Goal: Navigation & Orientation: Find specific page/section

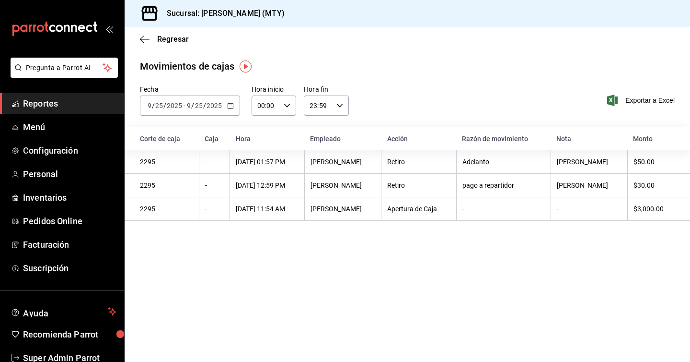
click at [158, 45] on div "Regresar" at bounding box center [408, 39] width 566 height 24
click at [169, 38] on span "Regresar" at bounding box center [173, 39] width 32 height 9
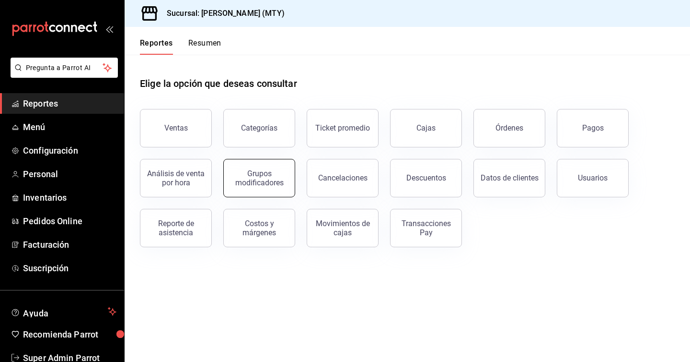
click at [265, 185] on div "Grupos modificadores" at bounding box center [259, 178] width 59 height 18
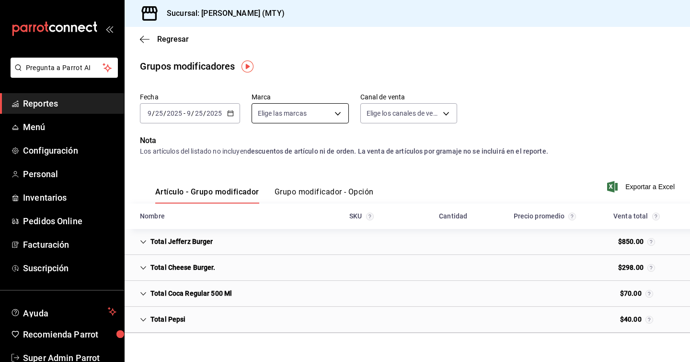
click at [339, 114] on body "Pregunta a Parrot AI Reportes Menú Configuración Personal Inventarios Pedidos O…" at bounding box center [345, 181] width 690 height 362
click at [339, 114] on div at bounding box center [345, 181] width 690 height 362
click at [248, 67] on img "button" at bounding box center [248, 66] width 12 height 12
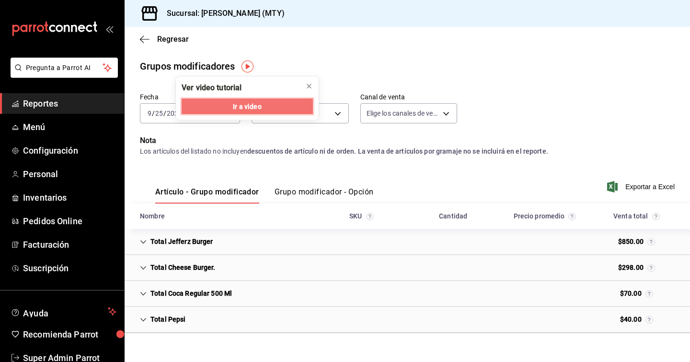
click at [260, 106] on span "Ir a video" at bounding box center [247, 106] width 28 height 10
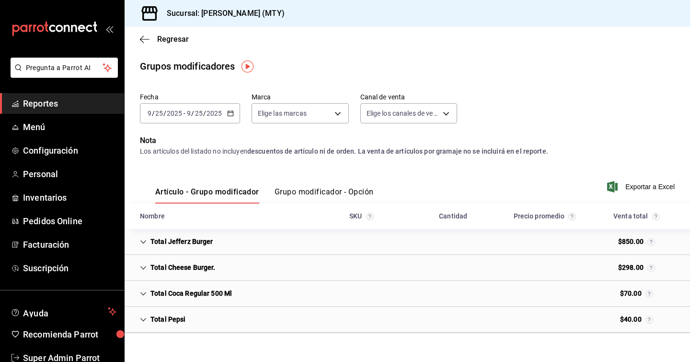
click at [327, 191] on button "Grupo modificador - Opción" at bounding box center [324, 195] width 99 height 16
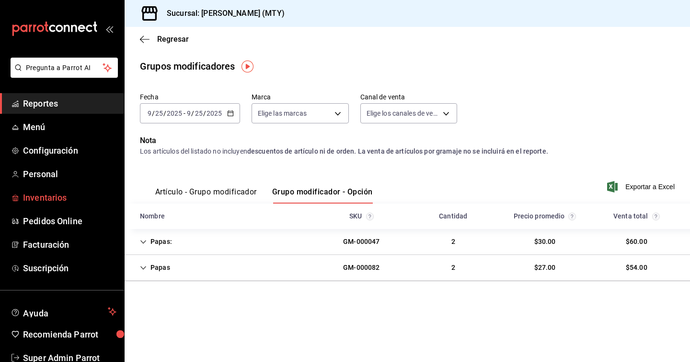
scroll to position [23, 0]
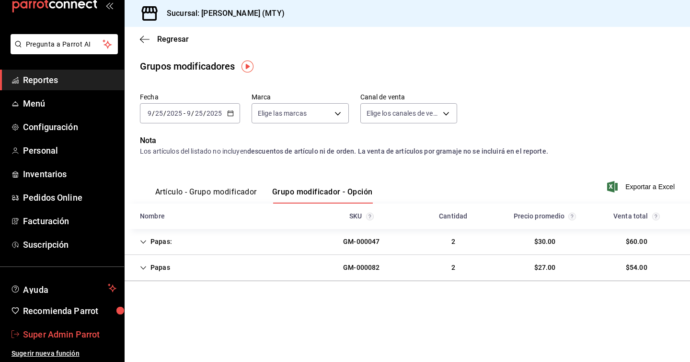
click at [20, 334] on link "Super Admin Parrot" at bounding box center [62, 334] width 124 height 21
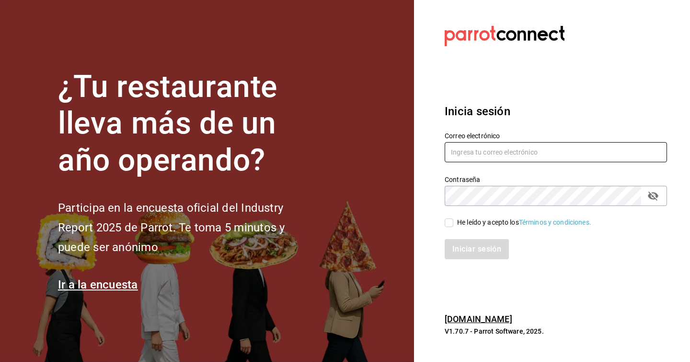
click at [535, 153] on input "text" at bounding box center [556, 152] width 222 height 20
type input "[PERSON_NAME][EMAIL_ADDRESS][DOMAIN_NAME]"
click at [490, 147] on input "[PERSON_NAME][EMAIL_ADDRESS][DOMAIN_NAME]" at bounding box center [556, 152] width 222 height 20
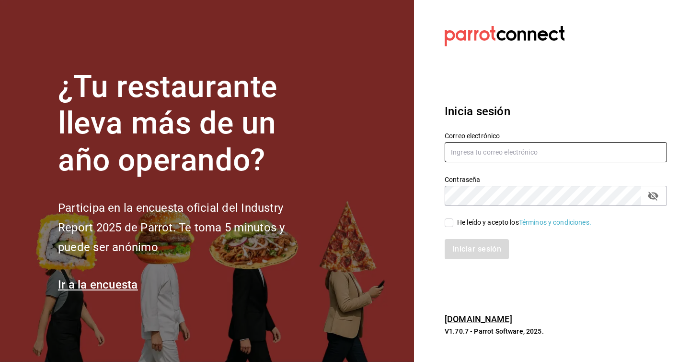
click at [654, 196] on icon "passwordField" at bounding box center [654, 196] width 12 height 12
